Goal: Task Accomplishment & Management: Manage account settings

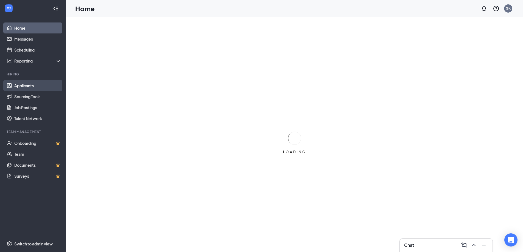
click at [19, 84] on link "Applicants" at bounding box center [37, 85] width 47 height 11
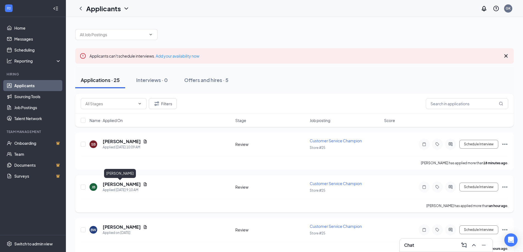
click at [117, 185] on h5 "[PERSON_NAME]" at bounding box center [122, 184] width 38 height 6
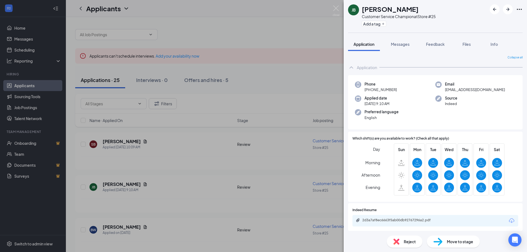
click at [153, 171] on div "[PERSON_NAME] Customer Service Champion at Store #25 Add a tag Application Mess…" at bounding box center [263, 126] width 527 height 252
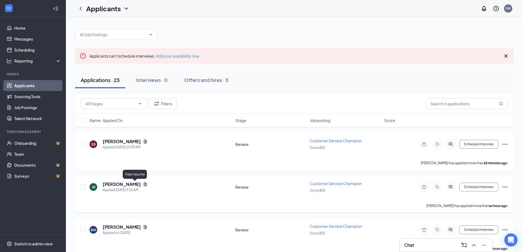
click at [144, 184] on icon "Document" at bounding box center [145, 184] width 3 height 4
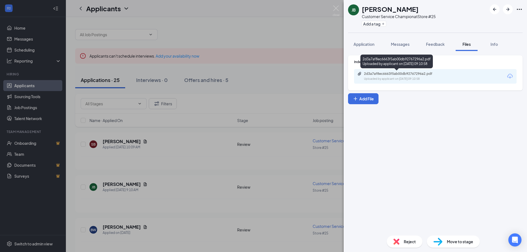
click at [390, 79] on div "Uploaded by applicant on [DATE] 09:10:58" at bounding box center [405, 79] width 82 height 4
drag, startPoint x: 186, startPoint y: 157, endPoint x: 143, endPoint y: 147, distance: 44.8
click at [187, 155] on div "[PERSON_NAME] Customer Service Champion at Store #25 Add a tag Application Mess…" at bounding box center [263, 126] width 527 height 252
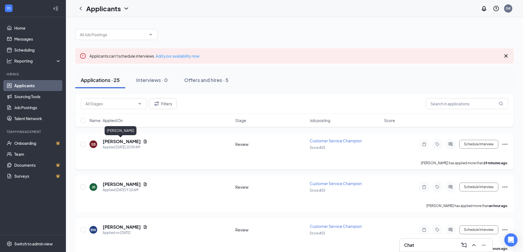
click at [126, 142] on h5 "[PERSON_NAME]" at bounding box center [122, 142] width 38 height 6
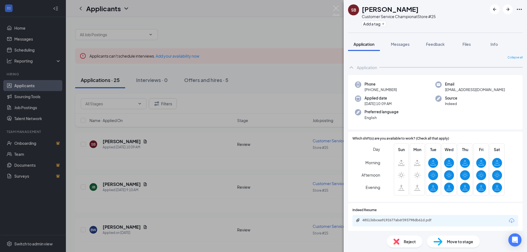
click at [161, 143] on div "SB [PERSON_NAME] Customer Service Champion at Store #25 Add a tag Application M…" at bounding box center [263, 126] width 527 height 252
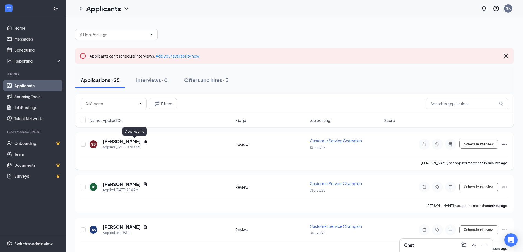
click at [144, 142] on icon "Document" at bounding box center [145, 142] width 3 height 4
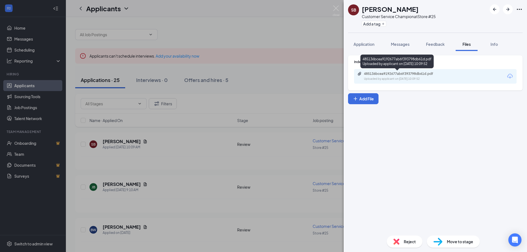
click at [416, 75] on div "485136bcea9192677ab6f393798db61d.pdf" at bounding box center [402, 74] width 77 height 4
click at [260, 28] on div "SB [PERSON_NAME] Customer Service Champion at Store #25 Add a tag Application M…" at bounding box center [263, 126] width 527 height 252
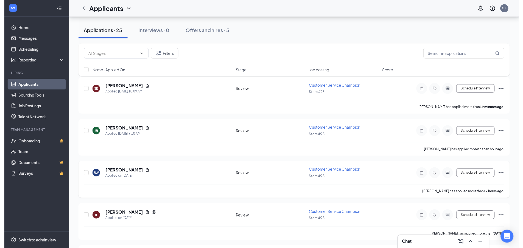
scroll to position [55, 0]
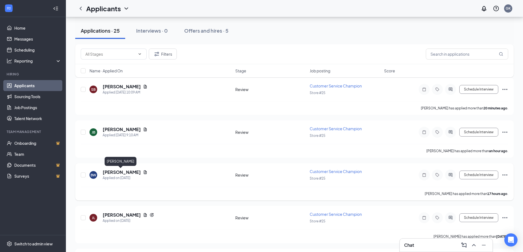
click at [127, 172] on h5 "[PERSON_NAME]" at bounding box center [122, 172] width 38 height 6
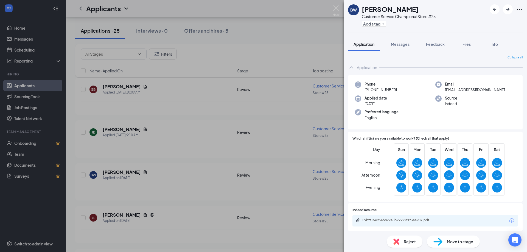
click at [165, 162] on div "[PERSON_NAME] Customer Service Champion at Store #25 Add a tag Application Mess…" at bounding box center [263, 126] width 527 height 252
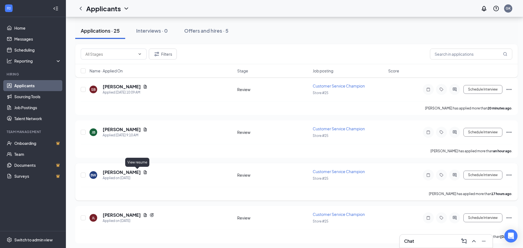
click at [143, 170] on icon "Document" at bounding box center [145, 172] width 4 height 4
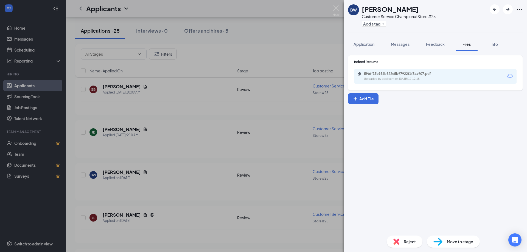
click at [402, 76] on div "59bff15e954b822e5b97922f1f3aa907.pdf Uploaded by applicant on [DATE] 17:12:15" at bounding box center [401, 77] width 89 height 10
click at [183, 131] on div "[PERSON_NAME] Customer Service Champion at Store #25 Add a tag Application Mess…" at bounding box center [263, 126] width 527 height 252
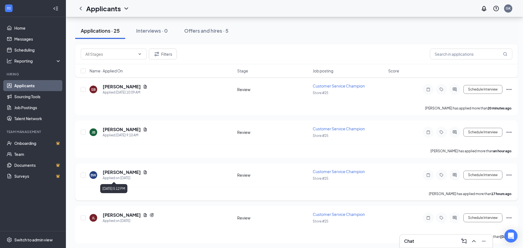
click at [114, 176] on div "Applied on [DATE]" at bounding box center [125, 177] width 45 height 5
click at [117, 171] on h5 "[PERSON_NAME]" at bounding box center [122, 172] width 38 height 6
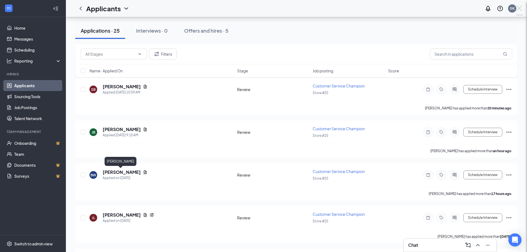
click at [118, 171] on div "[PERSON_NAME] Customer Service Champion at Store #25 Add a tag Application Mess…" at bounding box center [263, 126] width 527 height 252
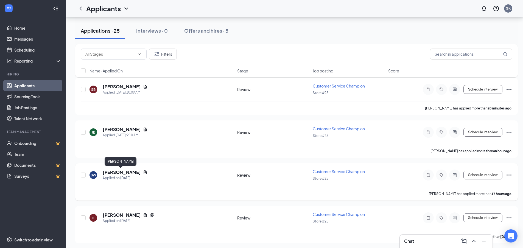
click at [107, 173] on h5 "[PERSON_NAME]" at bounding box center [122, 172] width 38 height 6
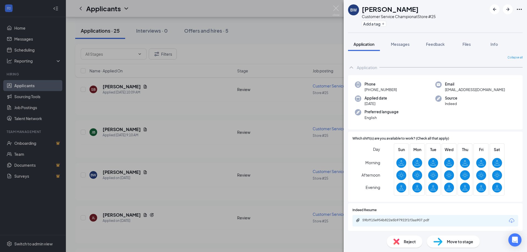
click at [199, 158] on div "[PERSON_NAME] Customer Service Champion at Store #25 Add a tag Application Mess…" at bounding box center [263, 126] width 527 height 252
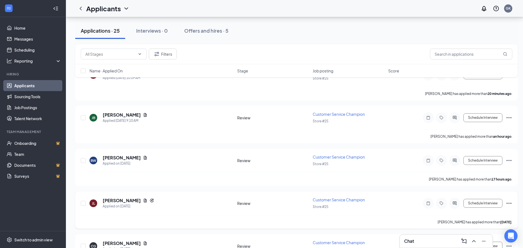
scroll to position [82, 0]
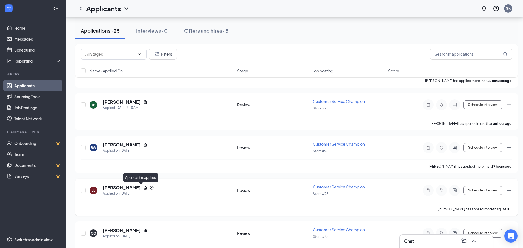
click at [150, 188] on icon "Reapply" at bounding box center [152, 187] width 4 height 4
click at [117, 188] on h5 "[PERSON_NAME]" at bounding box center [122, 188] width 38 height 6
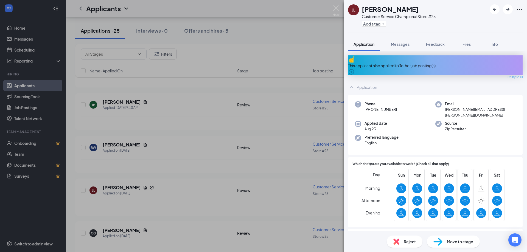
click at [425, 59] on div "This applicant also applied to 3 other job posting(s)" at bounding box center [435, 65] width 174 height 20
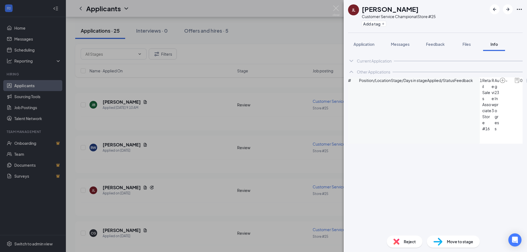
click at [353, 63] on icon "ChevronDown" at bounding box center [351, 61] width 7 height 7
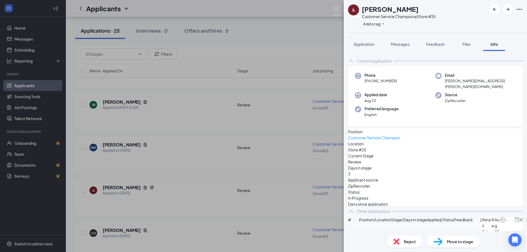
click at [353, 63] on icon "ChevronUp" at bounding box center [351, 61] width 7 height 7
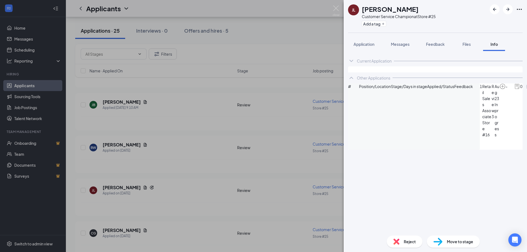
click at [353, 63] on icon "ChevronDown" at bounding box center [351, 61] width 7 height 7
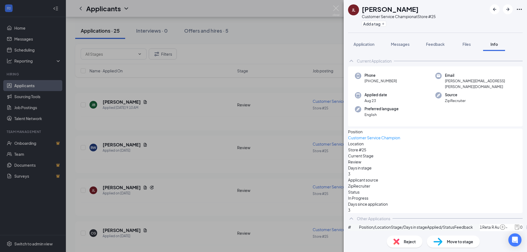
click at [353, 63] on icon "ChevronUp" at bounding box center [351, 61] width 7 height 7
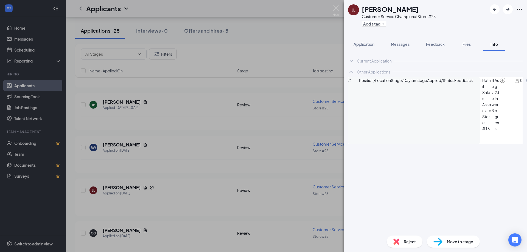
click at [289, 56] on div "[PERSON_NAME] Customer Service Champion at Store #25 Add a tag Application Mess…" at bounding box center [263, 126] width 527 height 252
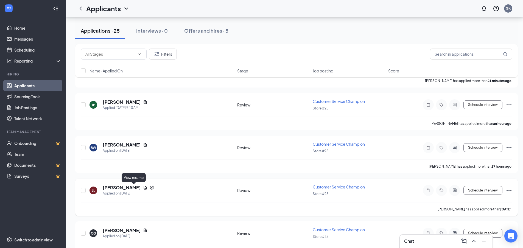
click at [143, 188] on icon "Document" at bounding box center [145, 187] width 4 height 4
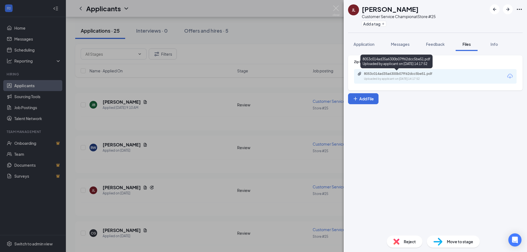
click at [407, 78] on div "Uploaded by applicant on [DATE] 14:17:52" at bounding box center [405, 79] width 82 height 4
click at [192, 90] on div "[PERSON_NAME] Customer Service Champion at Store #25 Add a tag Application Mess…" at bounding box center [263, 126] width 527 height 252
